Goal: Find specific page/section: Find specific page/section

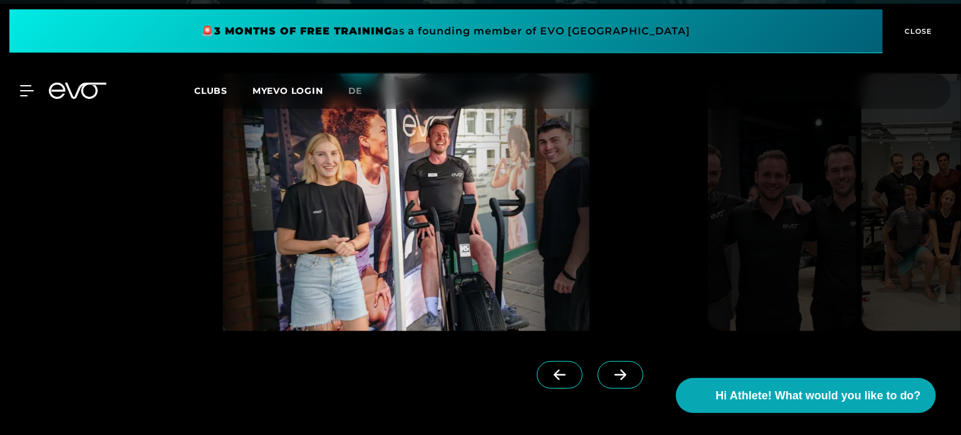
scroll to position [2576, 0]
click at [610, 370] on icon at bounding box center [621, 375] width 22 height 11
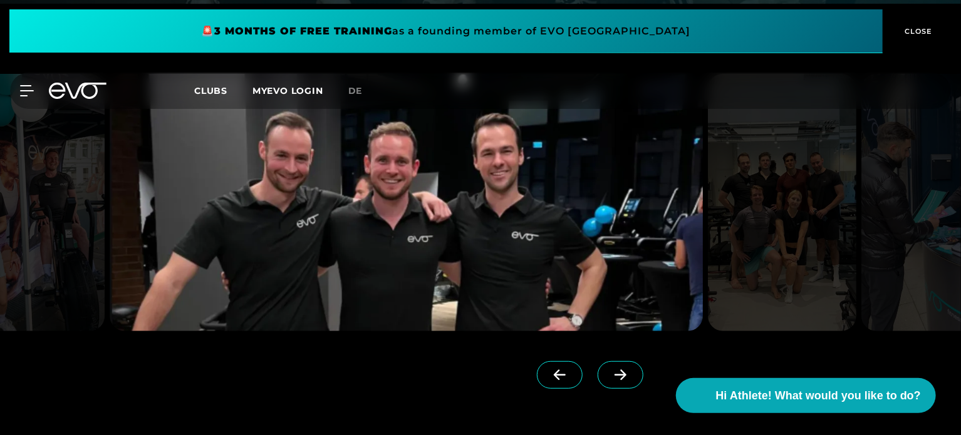
click at [610, 370] on icon at bounding box center [621, 375] width 22 height 11
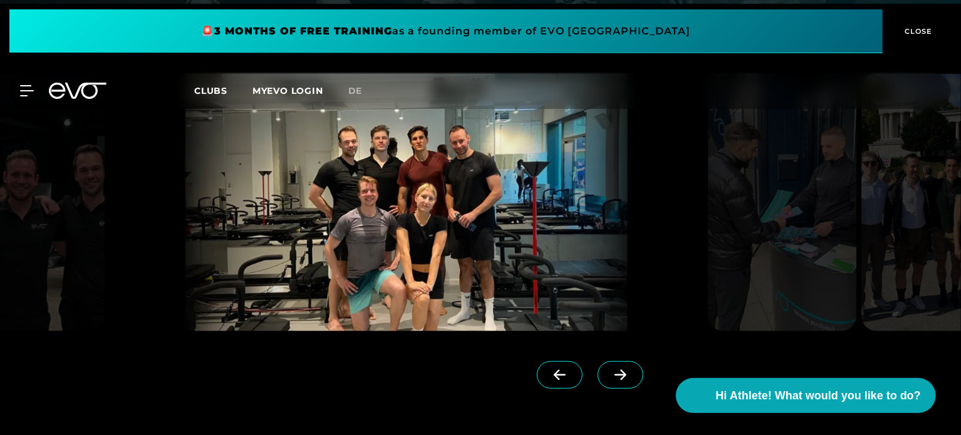
click at [610, 370] on icon at bounding box center [621, 375] width 22 height 11
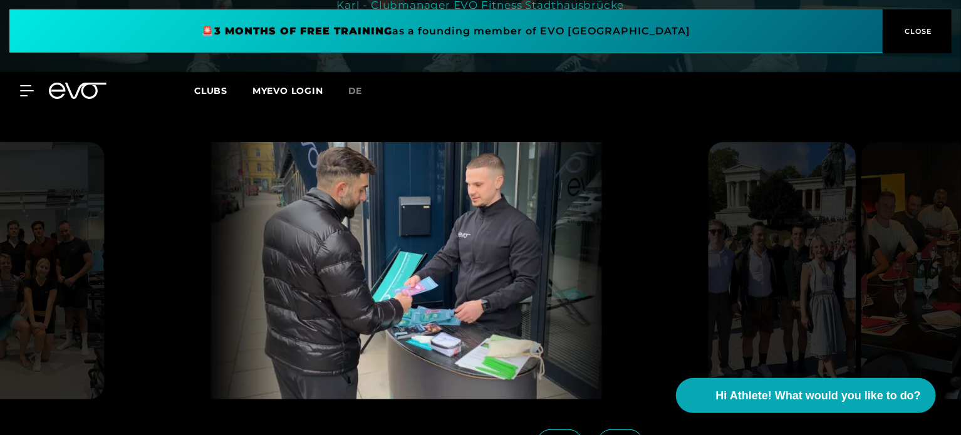
scroll to position [2507, 0]
click at [913, 26] on span "CLOSE" at bounding box center [917, 31] width 31 height 11
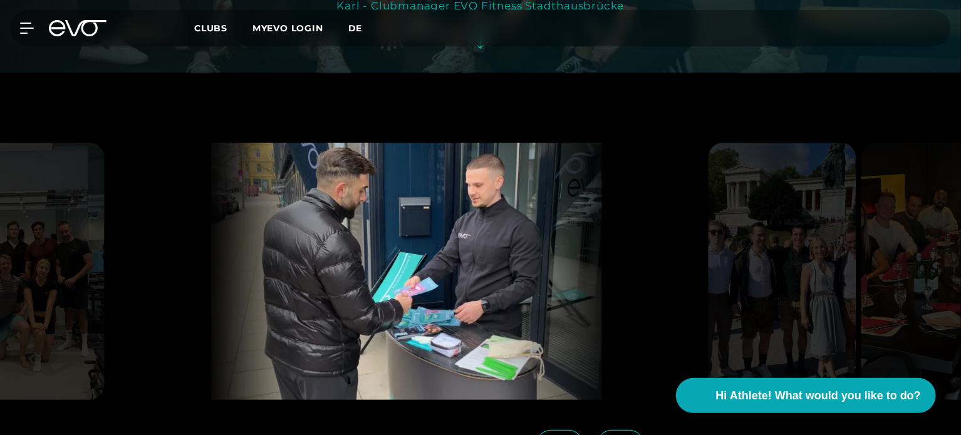
click at [350, 23] on span "de" at bounding box center [355, 28] width 14 height 11
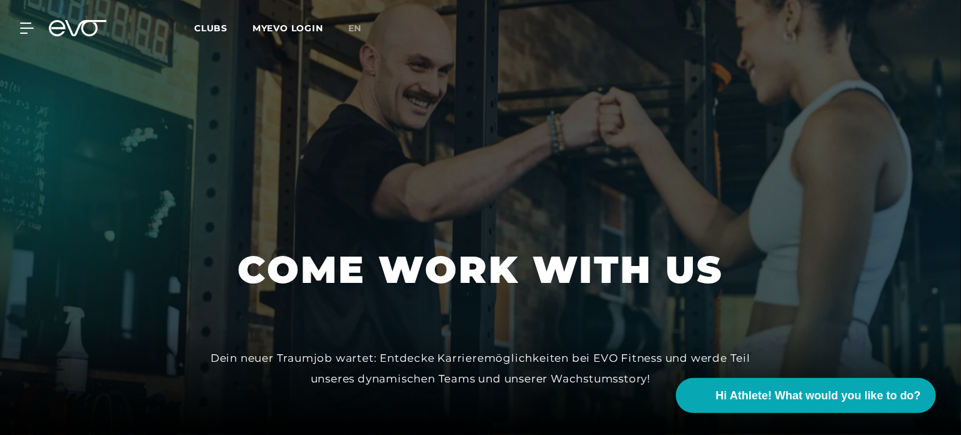
click at [350, 23] on span "en" at bounding box center [355, 28] width 14 height 11
click at [25, 20] on div "MyEVO Login About Memberships free trial DAYPASS EVO Studios [GEOGRAPHIC_DATA] …" at bounding box center [481, 28] width 956 height 36
click at [24, 27] on icon at bounding box center [29, 28] width 18 height 11
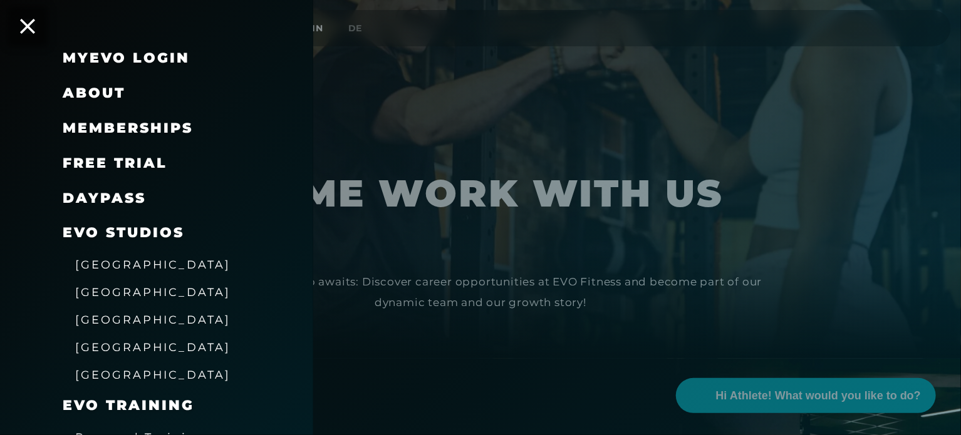
scroll to position [19, 0]
